Goal: Information Seeking & Learning: Check status

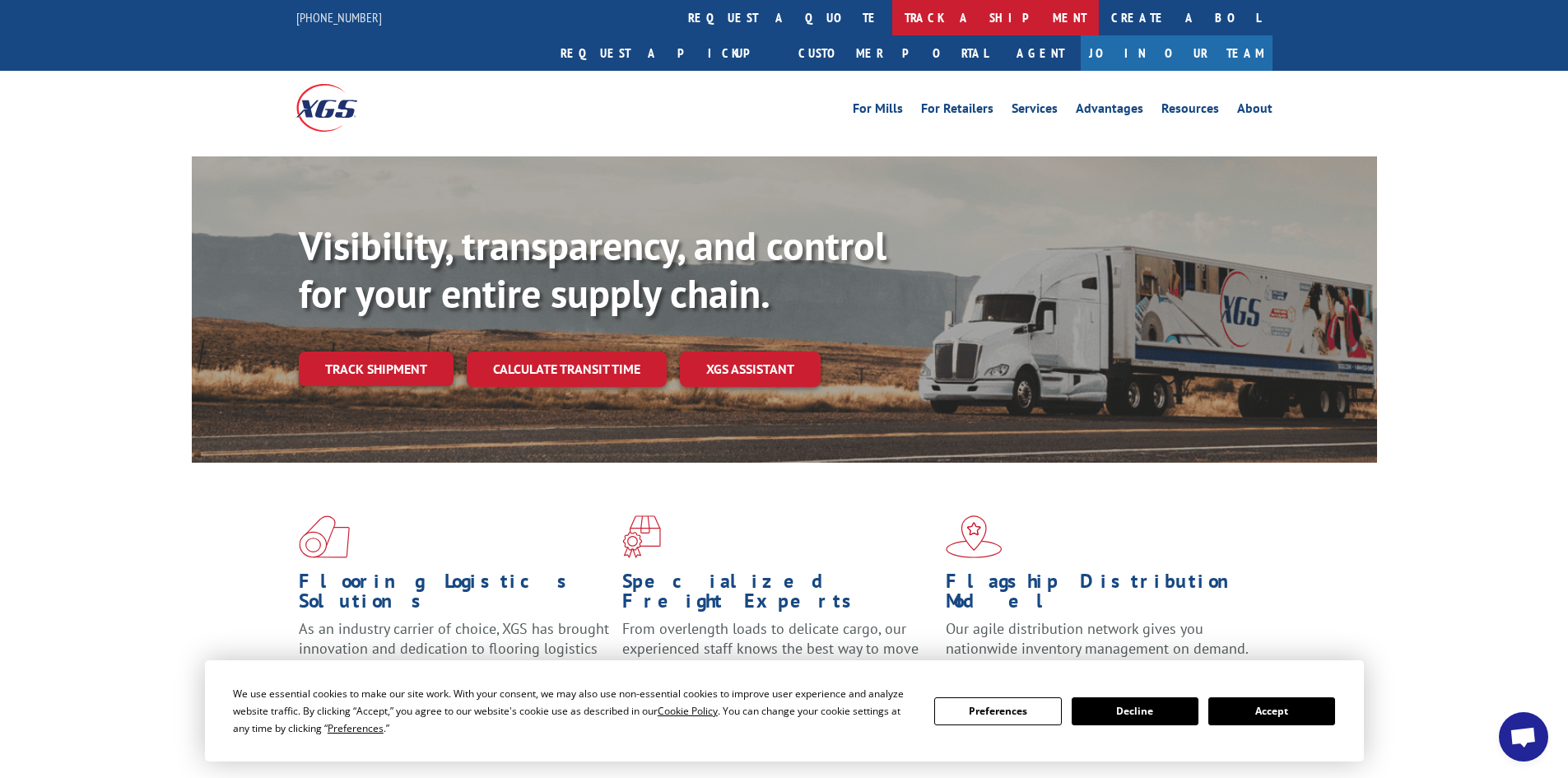
click at [892, 15] on link "track a shipment" at bounding box center [995, 18] width 207 height 36
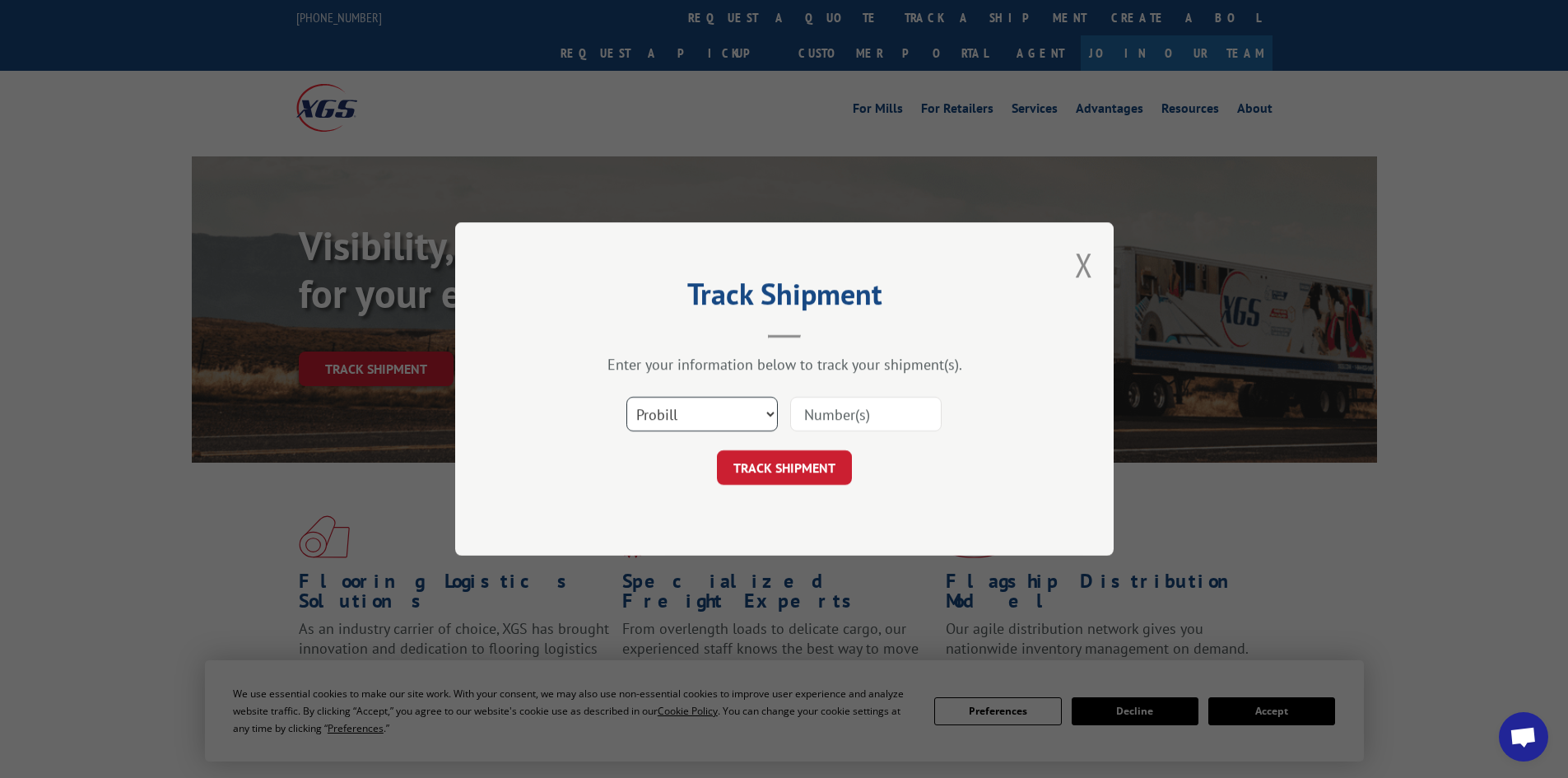
click at [693, 404] on select "Select category... Probill BOL PO" at bounding box center [703, 414] width 151 height 35
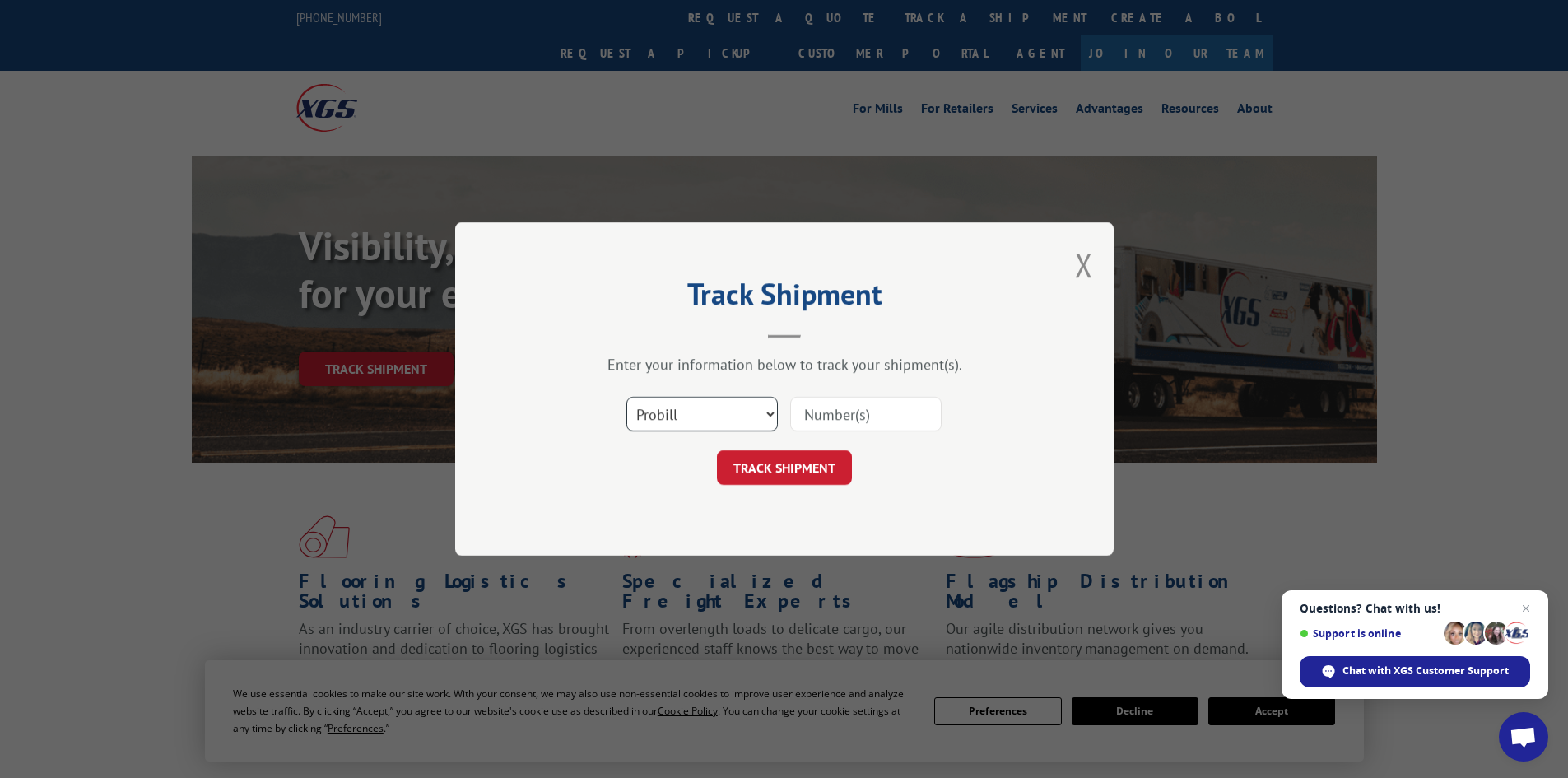
select select "bol"
click at [627, 397] on select "Select category... Probill BOL PO" at bounding box center [703, 414] width 151 height 35
click at [844, 411] on input at bounding box center [866, 414] width 151 height 35
paste input "5530719"
type input "5530719"
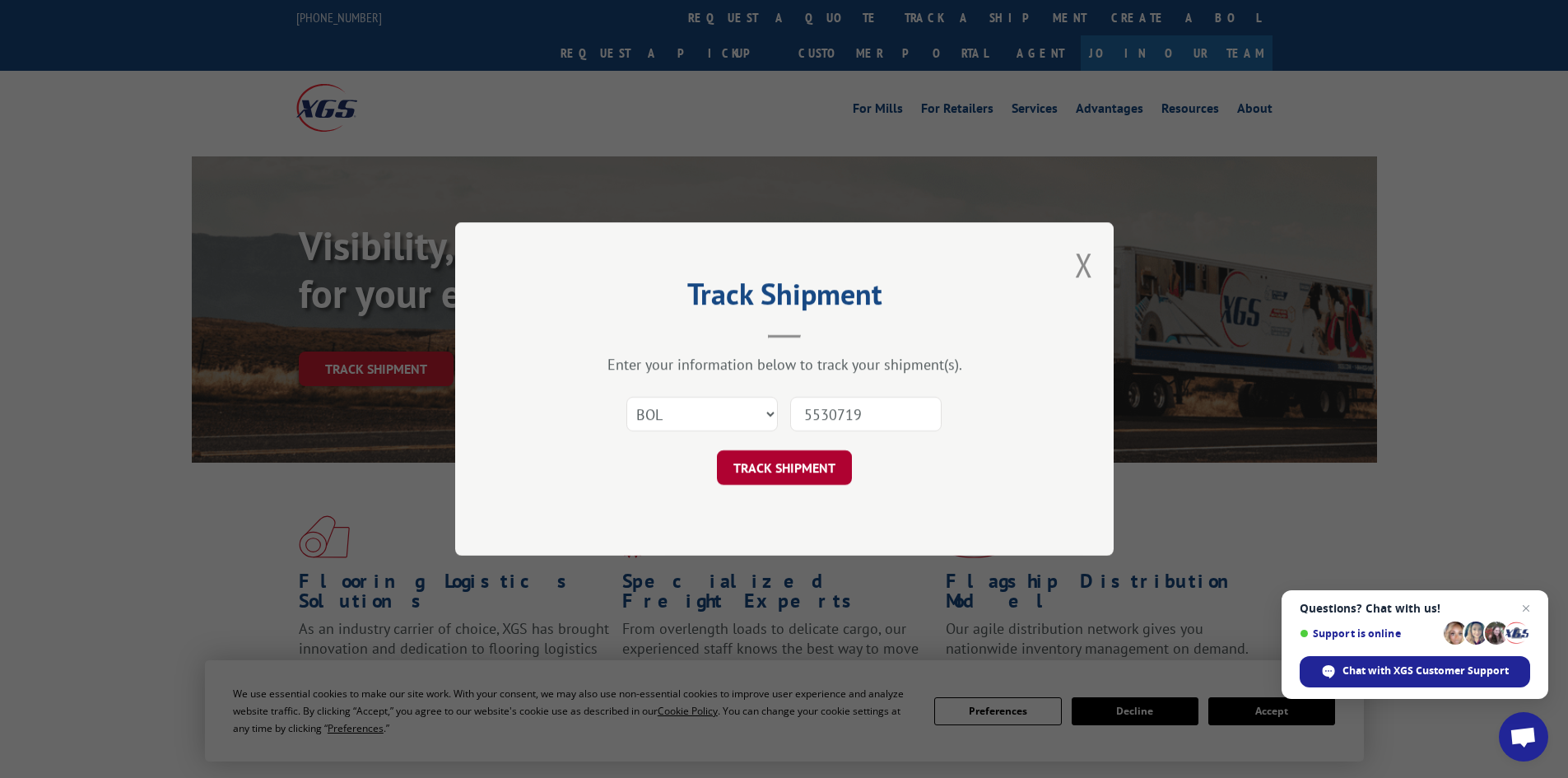
click at [784, 466] on button "TRACK SHIPMENT" at bounding box center [784, 467] width 135 height 35
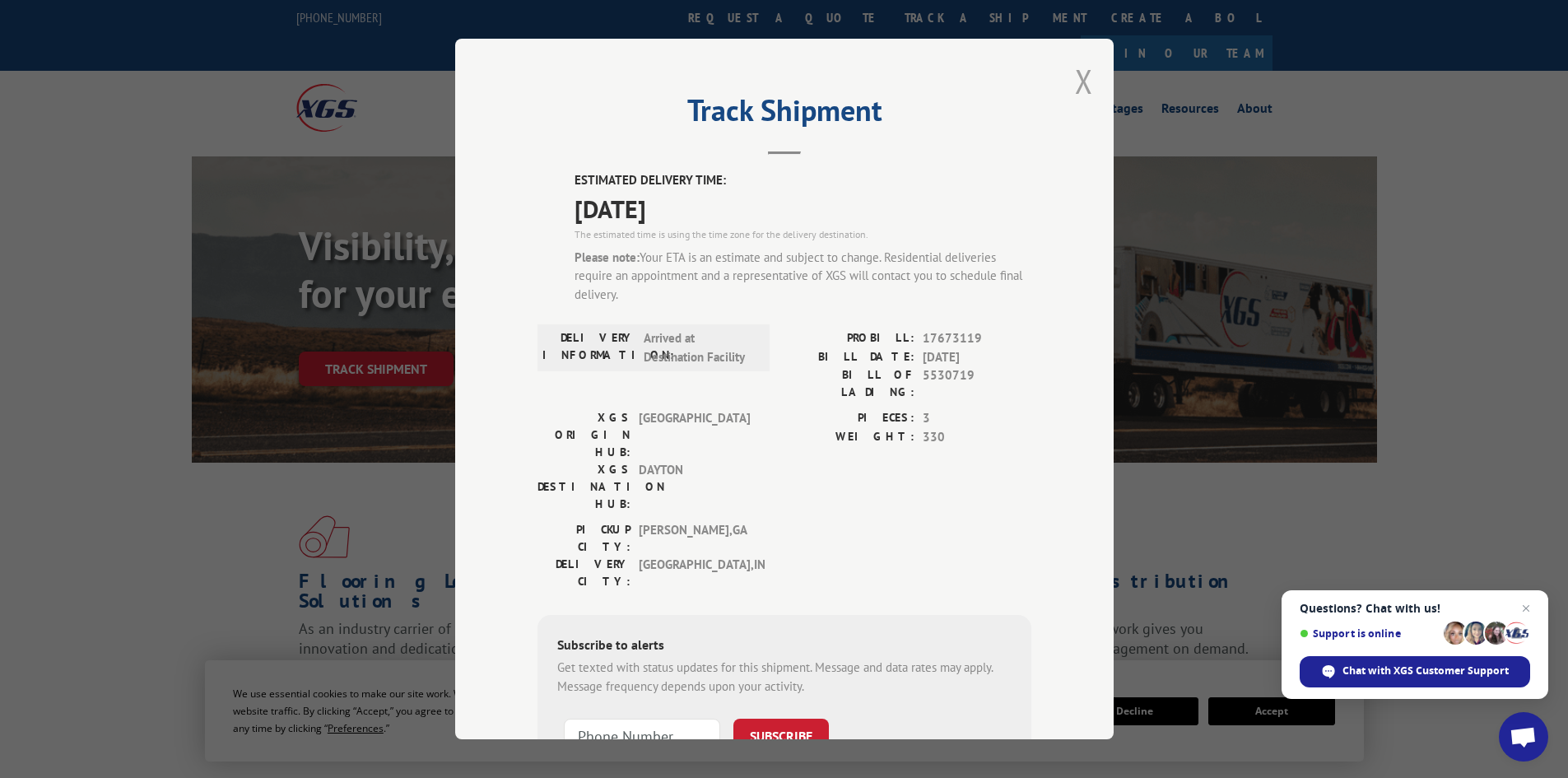
click at [1079, 78] on button "Close modal" at bounding box center [1084, 81] width 18 height 44
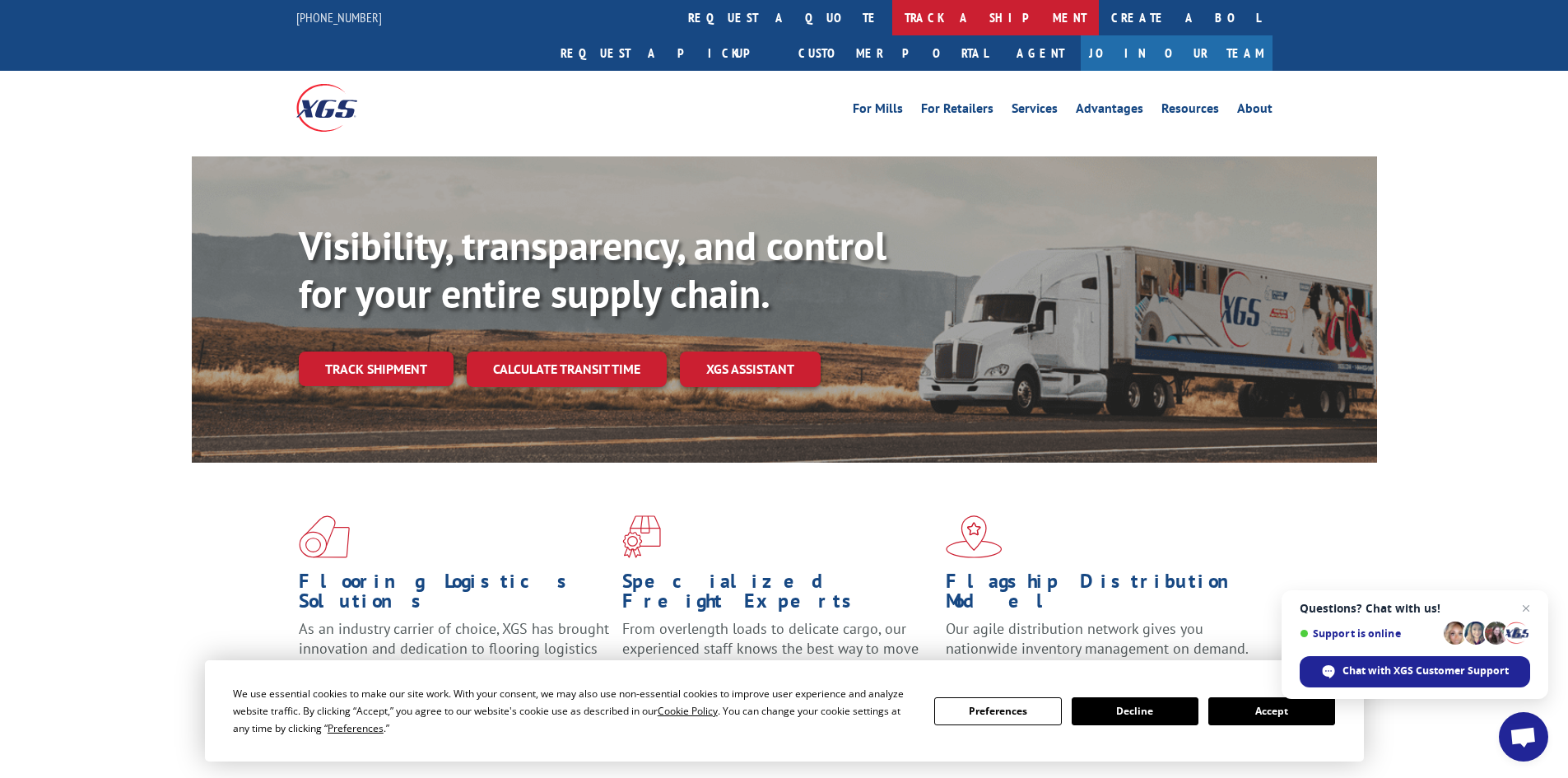
click at [892, 13] on link "track a shipment" at bounding box center [995, 18] width 207 height 36
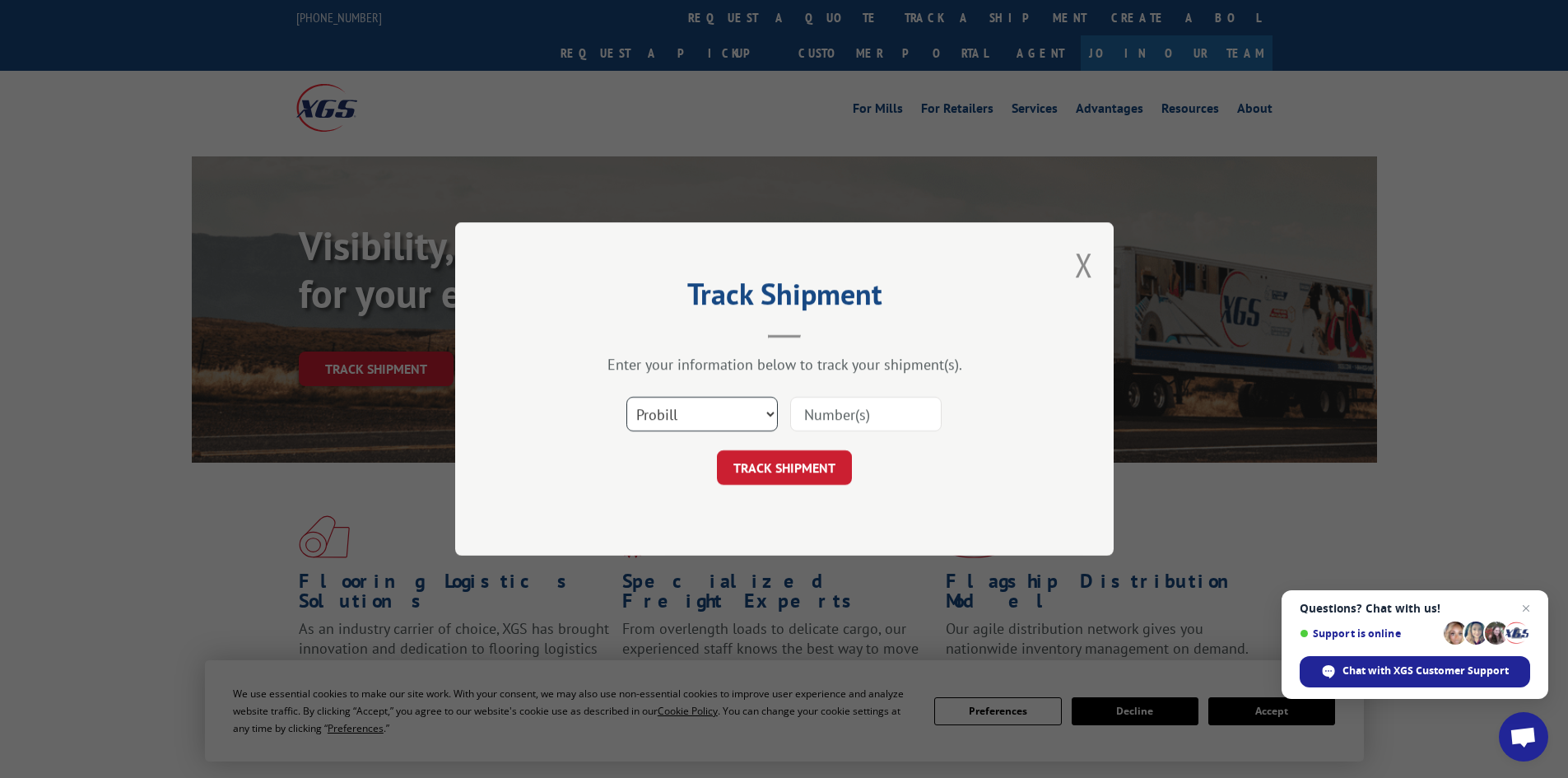
click at [713, 423] on select "Select category... Probill BOL PO" at bounding box center [703, 414] width 151 height 35
select select "bol"
click at [627, 397] on select "Select category... Probill BOL PO" at bounding box center [703, 414] width 151 height 35
click at [820, 424] on input at bounding box center [866, 414] width 151 height 35
paste input "7052507"
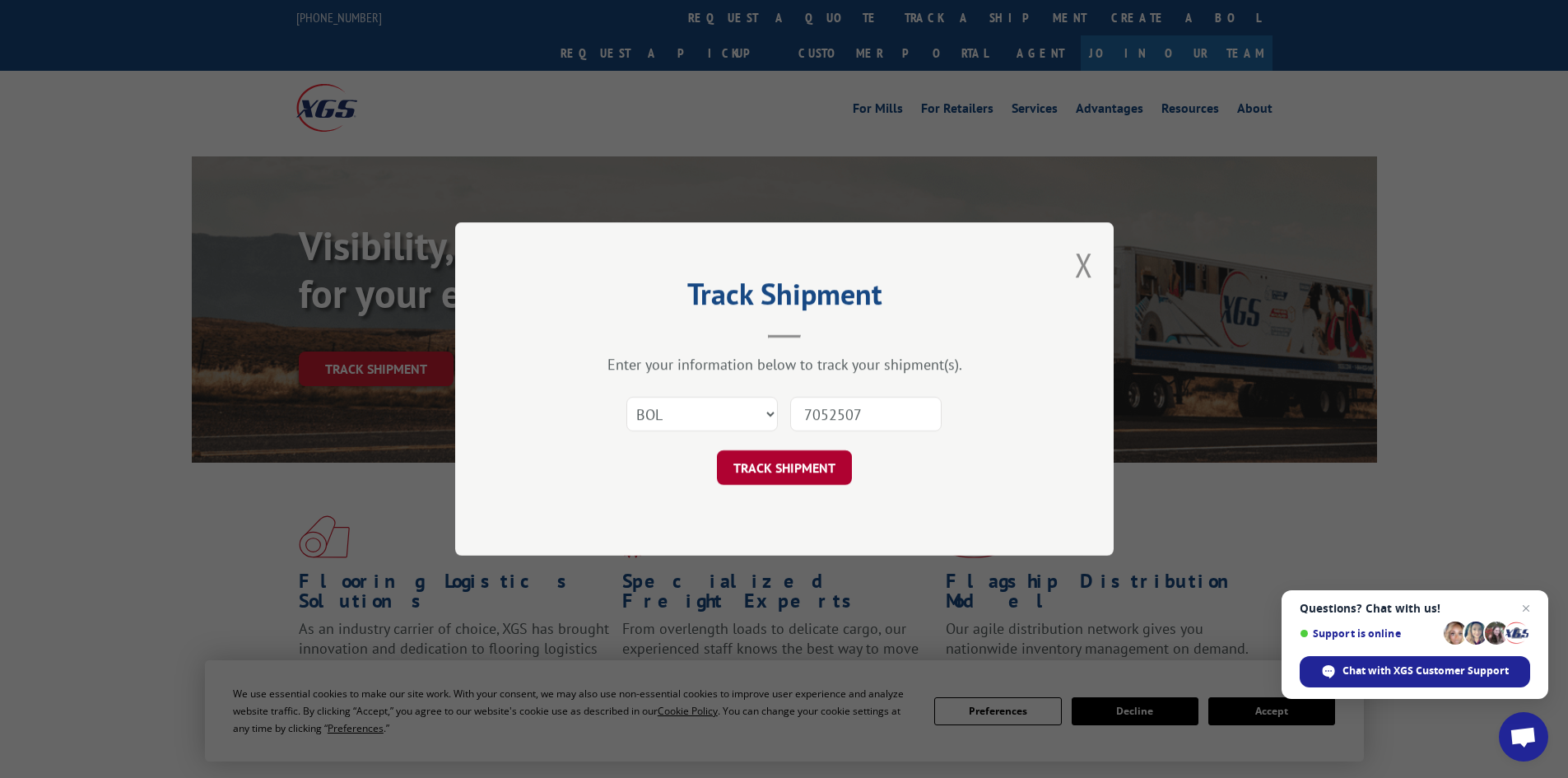
type input "7052507"
click at [807, 458] on button "TRACK SHIPMENT" at bounding box center [784, 467] width 135 height 35
